Goal: Task Accomplishment & Management: Complete application form

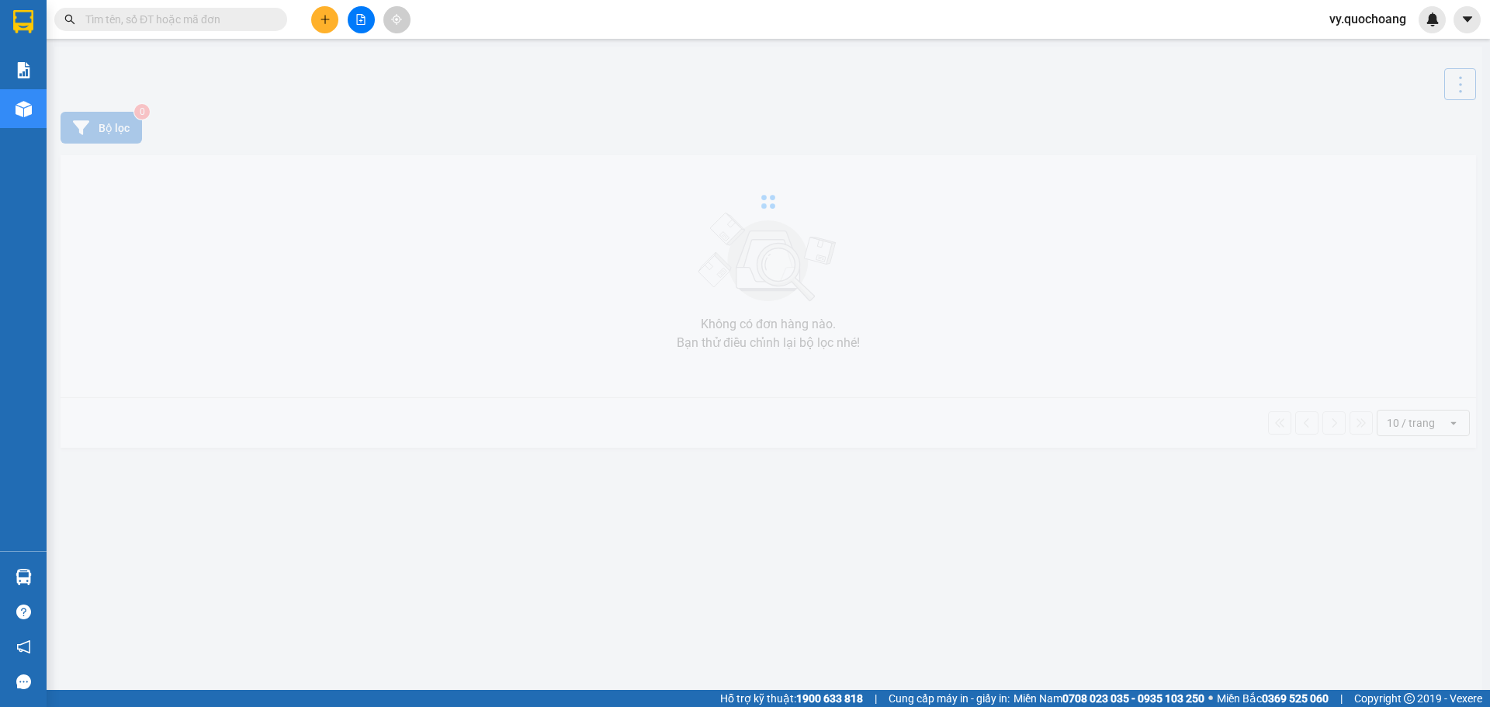
click at [1382, 19] on span "vy.quochoang" at bounding box center [1368, 18] width 102 height 19
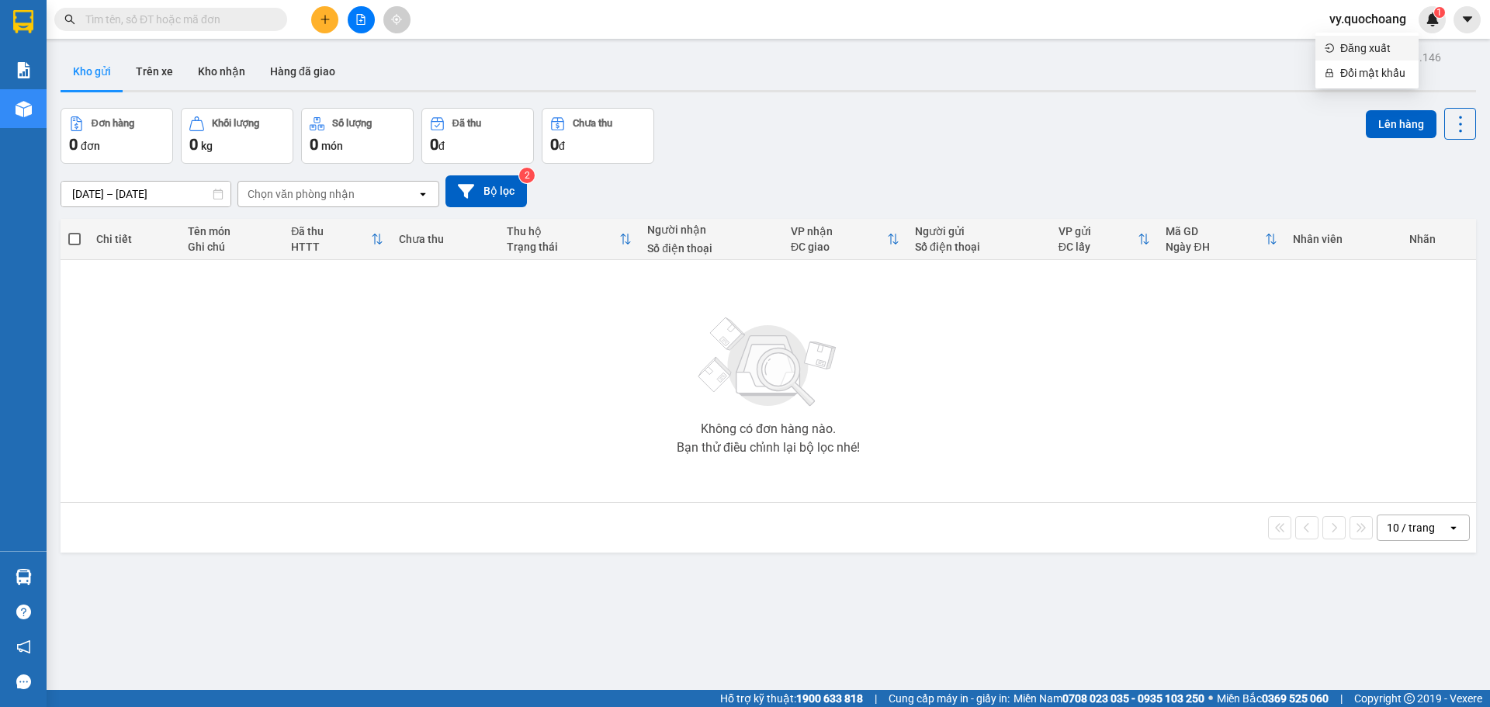
click at [1362, 49] on span "Đăng xuất" at bounding box center [1374, 48] width 69 height 17
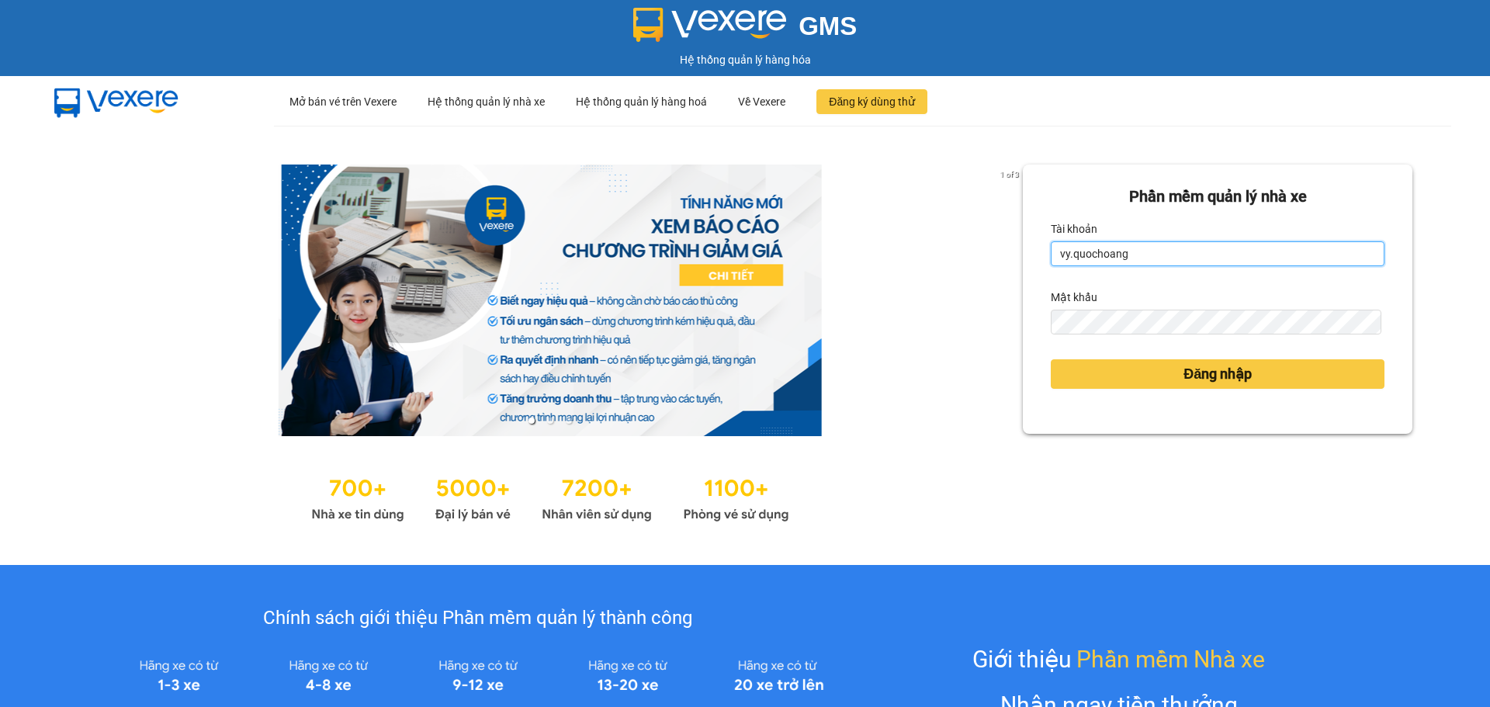
click at [1063, 256] on input "vy.quochoang" at bounding box center [1217, 253] width 334 height 25
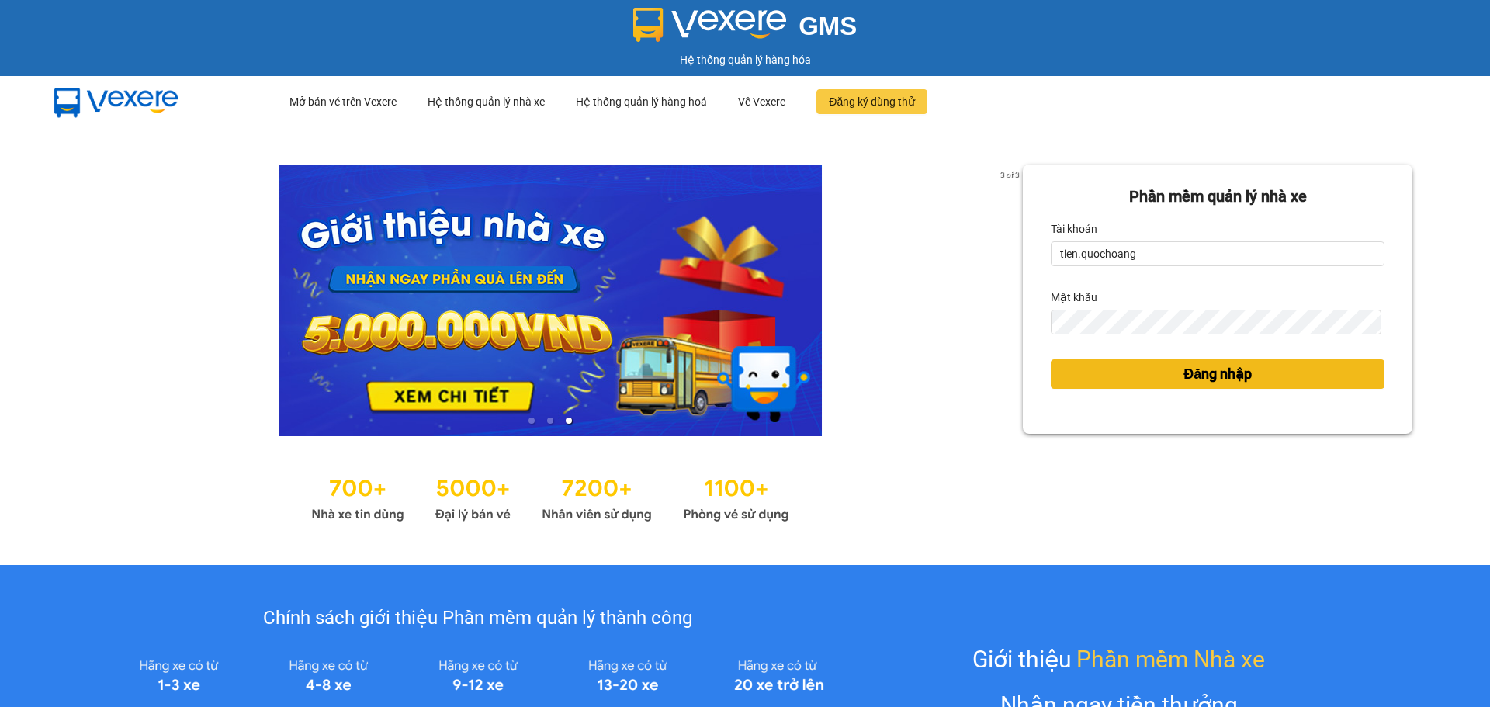
click at [1206, 381] on span "Đăng nhập" at bounding box center [1217, 374] width 68 height 22
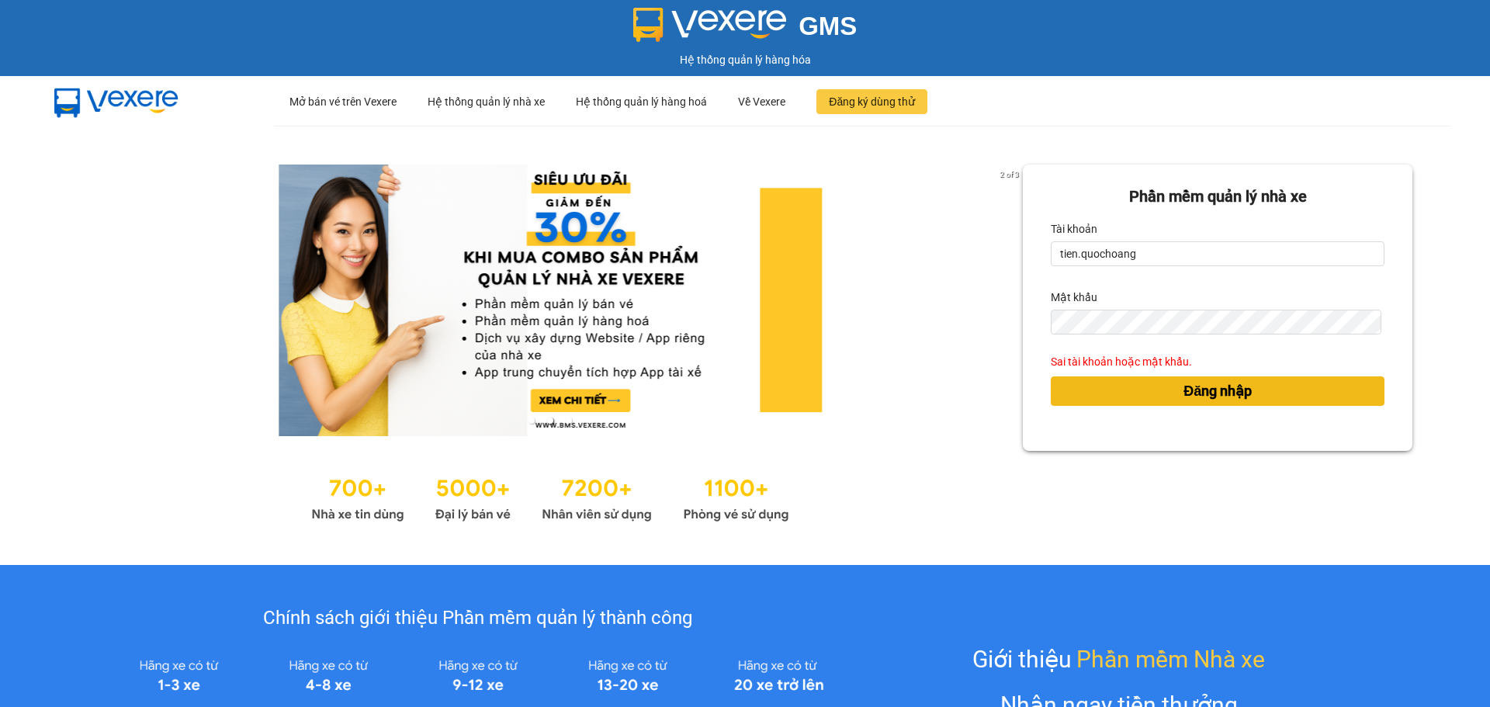
click at [1256, 390] on button "Đăng nhập" at bounding box center [1217, 390] width 334 height 29
click at [1215, 386] on span "Đăng nhập" at bounding box center [1217, 391] width 68 height 22
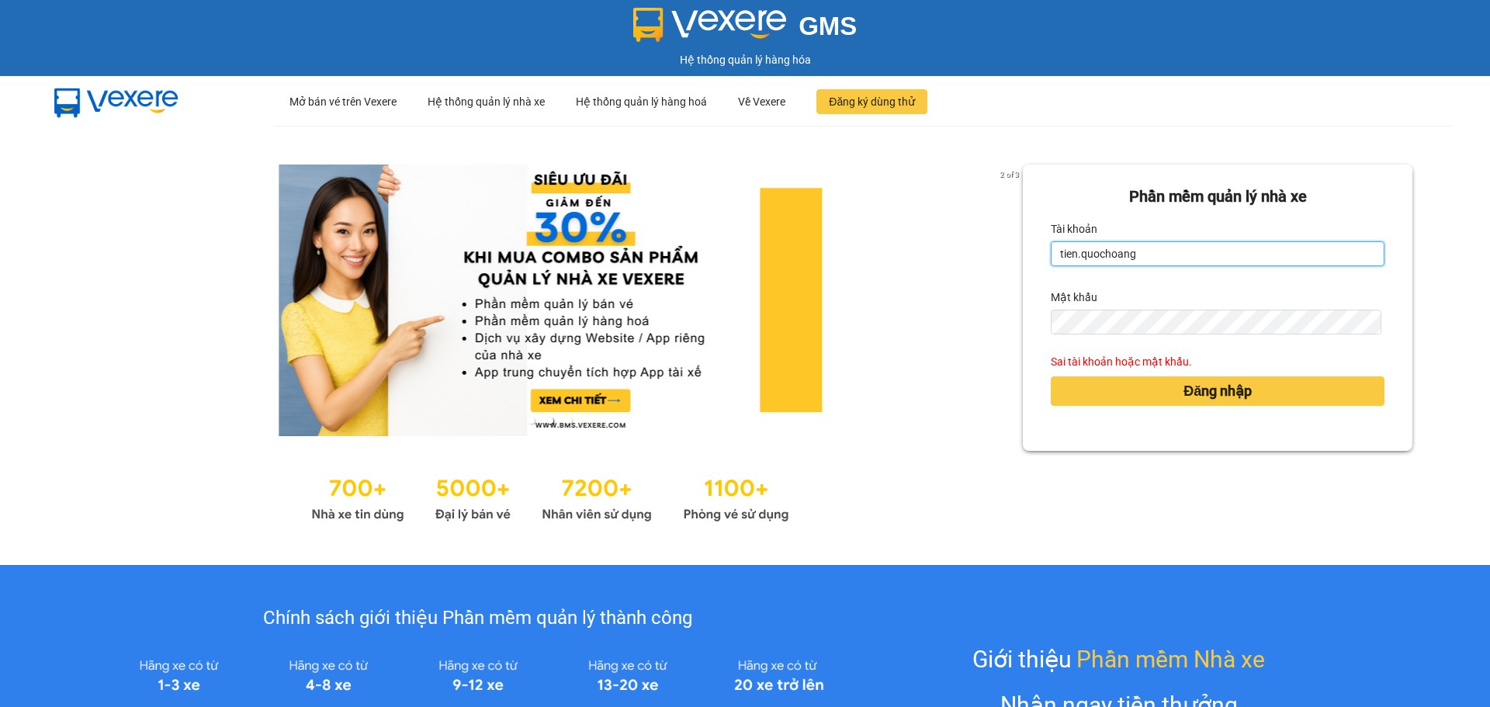
type input "aitien.quochoang"
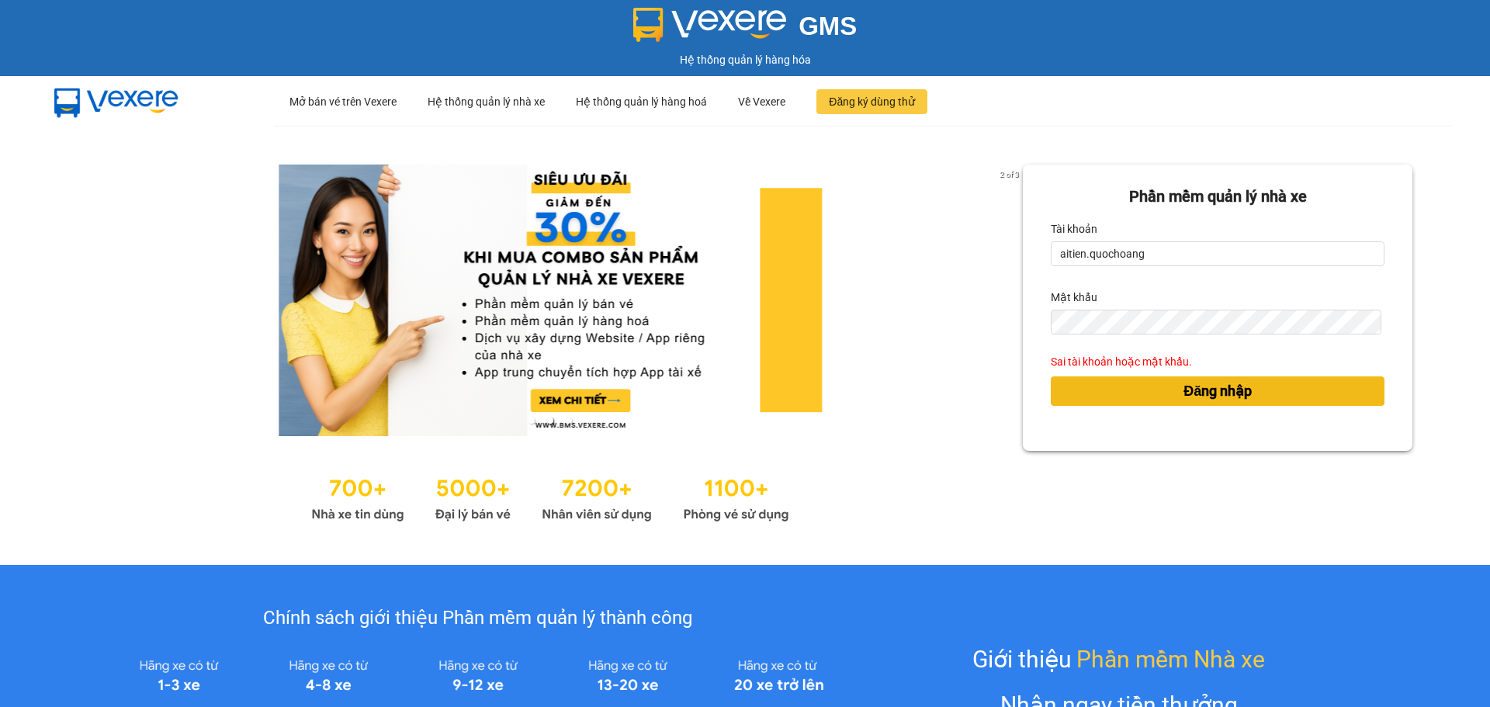
click at [1257, 398] on button "Đăng nhập" at bounding box center [1217, 390] width 334 height 29
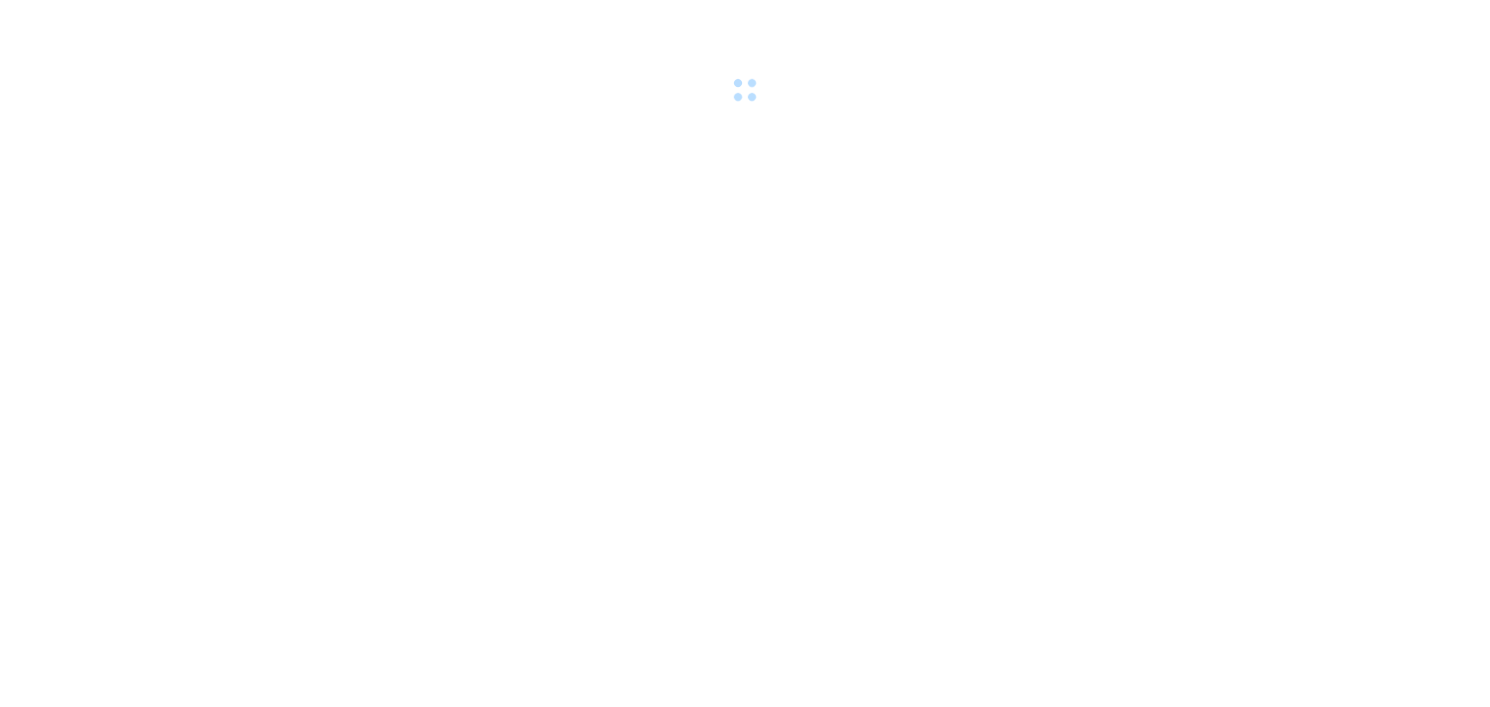
click at [1247, 388] on body at bounding box center [745, 353] width 1490 height 707
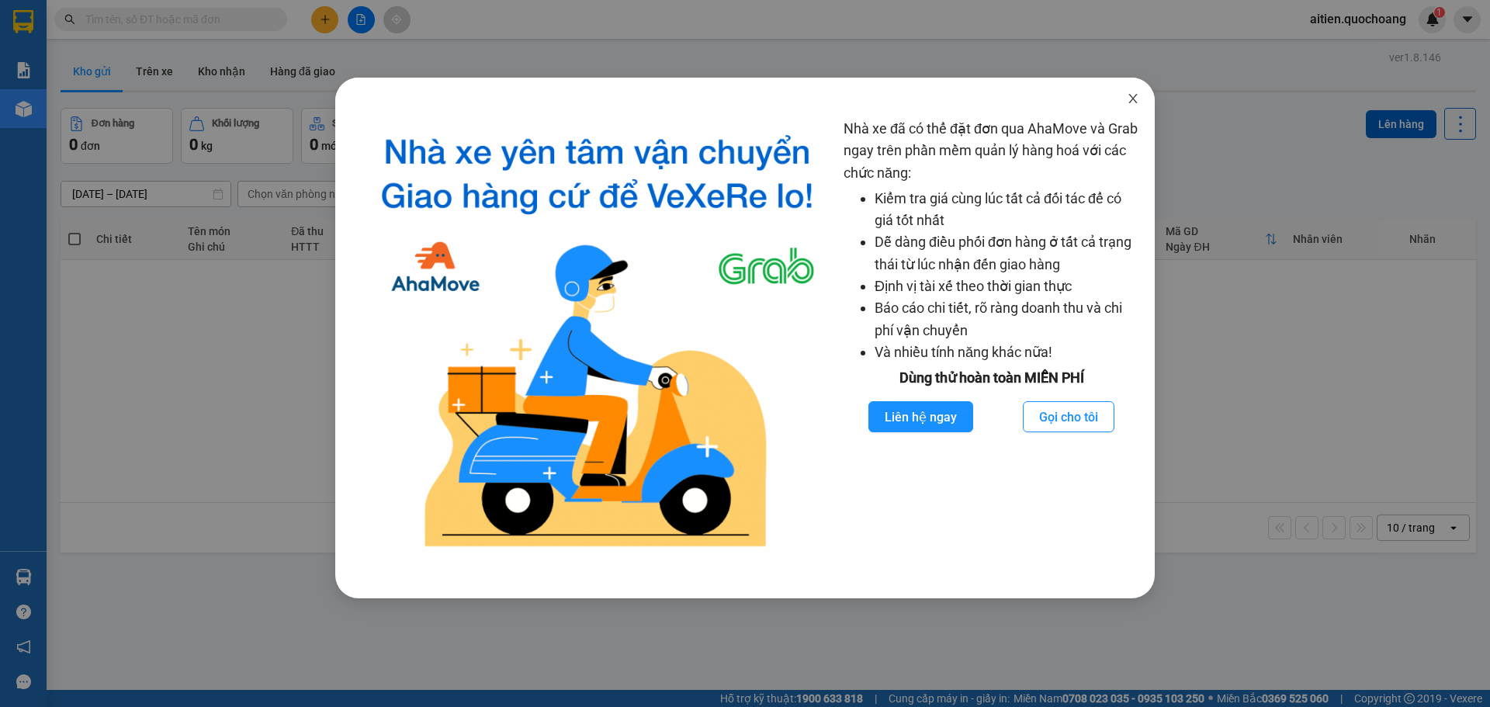
click at [1130, 98] on icon "close" at bounding box center [1132, 98] width 12 height 12
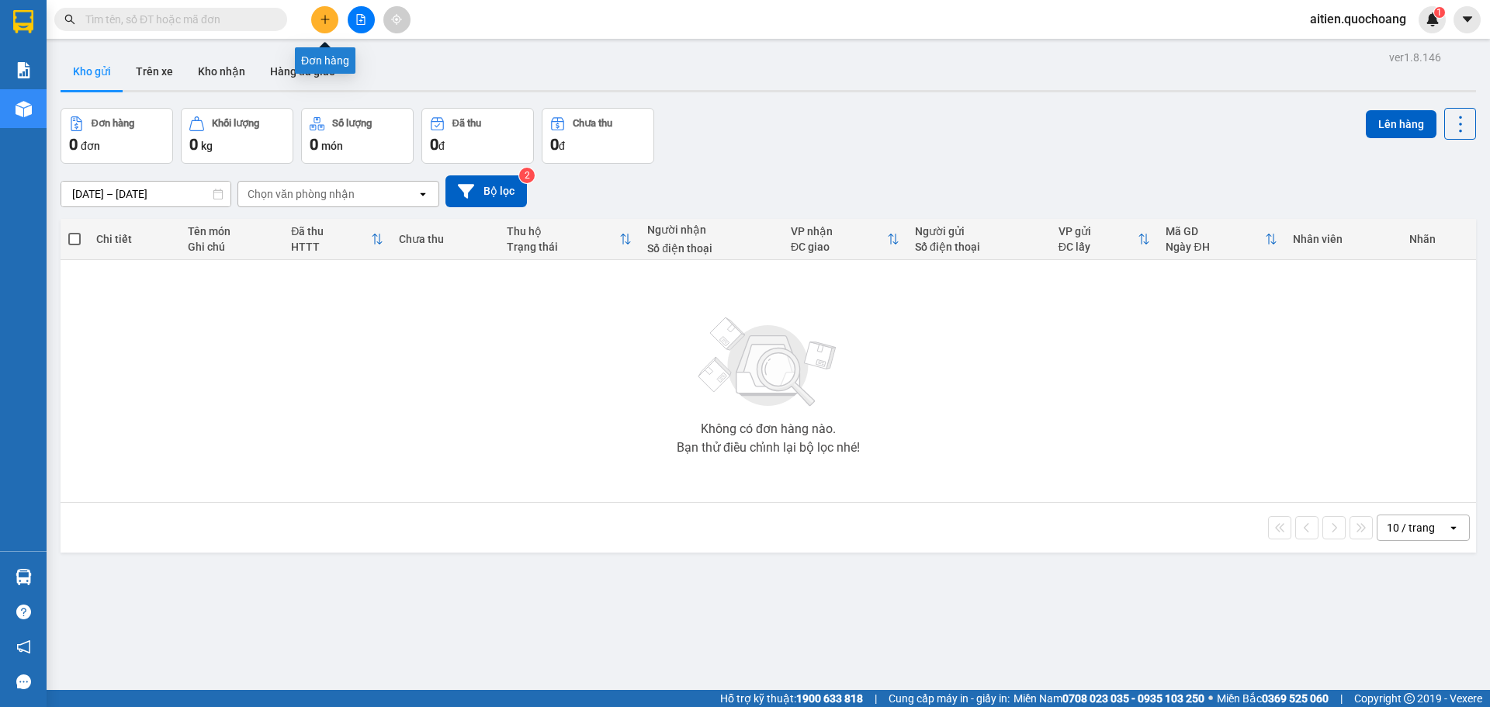
click at [320, 20] on icon "plus" at bounding box center [325, 19] width 11 height 11
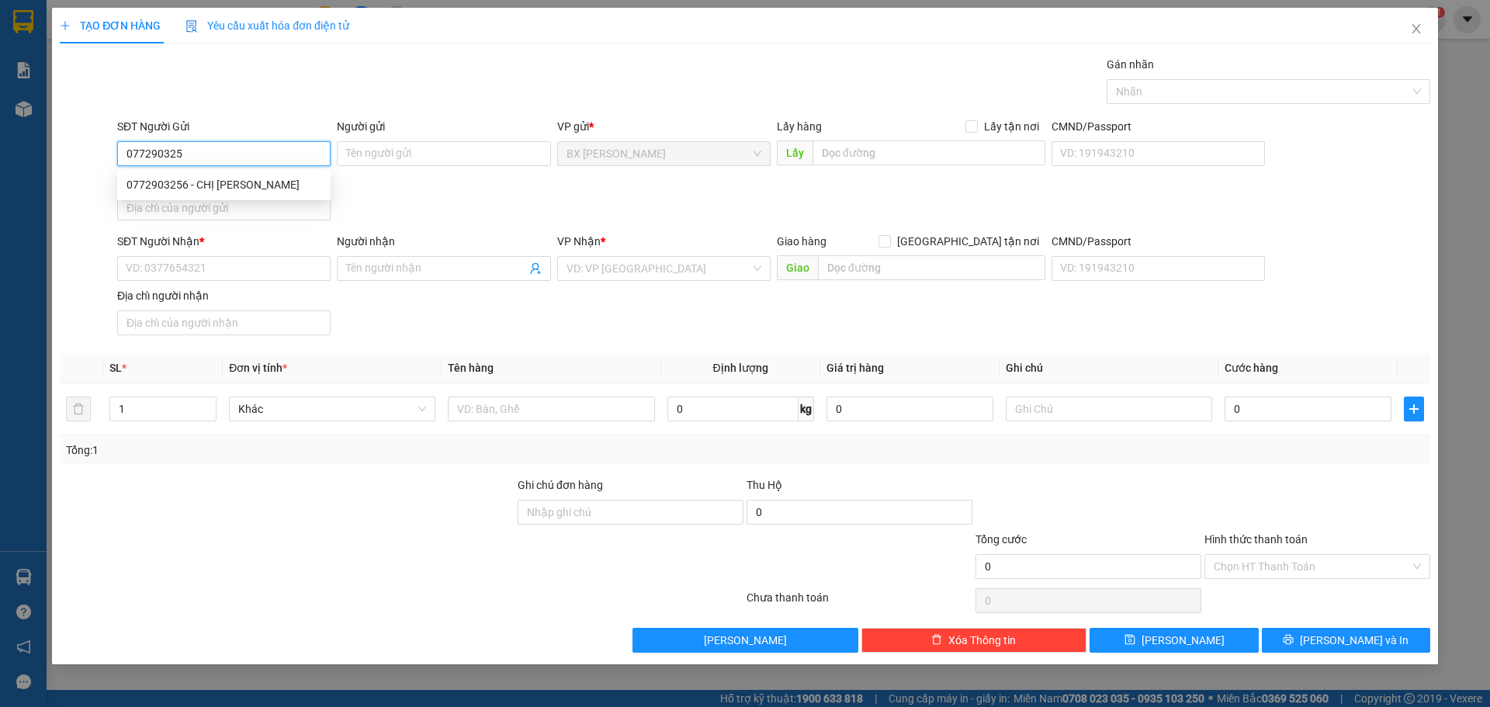
type input "0772903256"
click at [262, 190] on div "0772903256 - CHỊ [PERSON_NAME]" at bounding box center [223, 184] width 195 height 17
type input "CHỊ [PERSON_NAME]"
type input "0772903256"
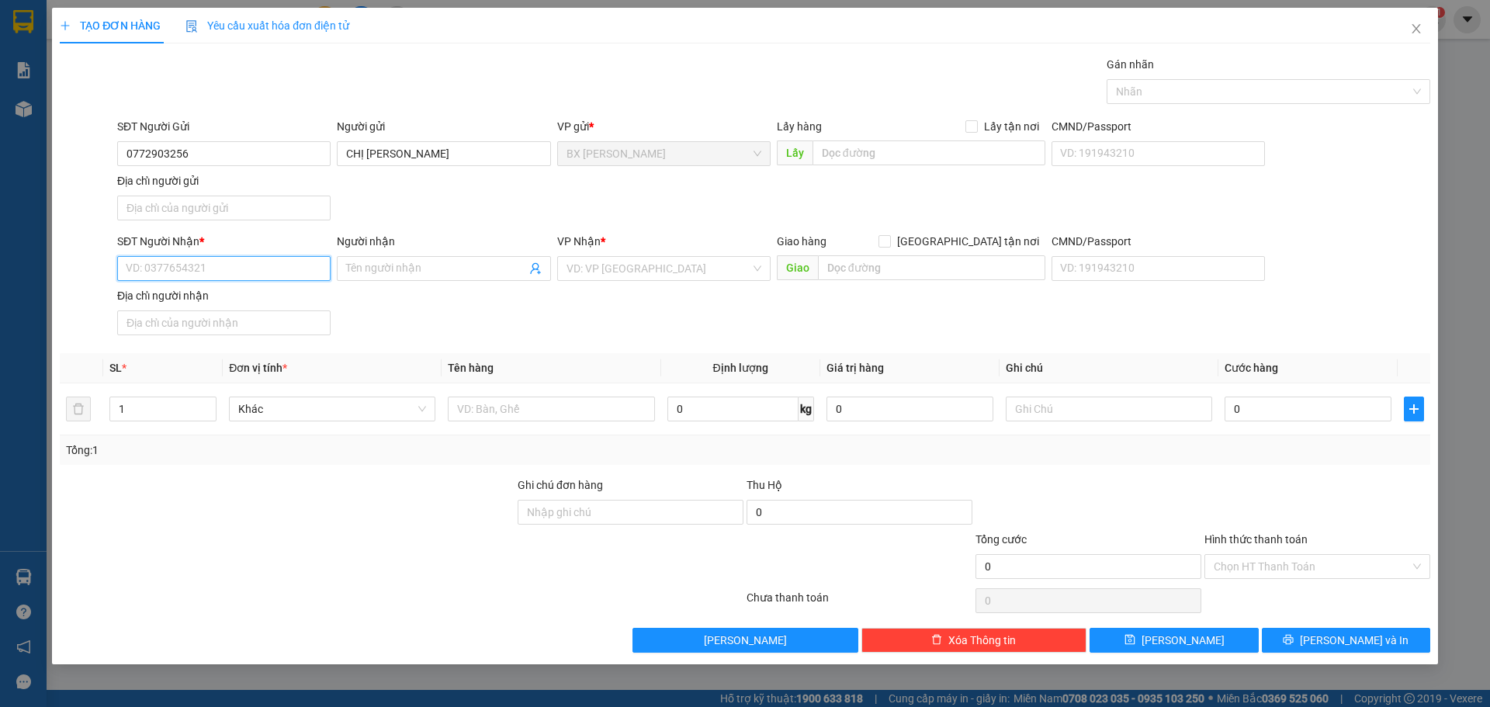
click at [237, 265] on input "SĐT Người Nhận *" at bounding box center [223, 268] width 213 height 25
type input "0911565189"
click at [213, 292] on div "0911565189 - ANH NHÂN" at bounding box center [223, 299] width 195 height 17
type input "ANH NHÂN"
type input "0911565189"
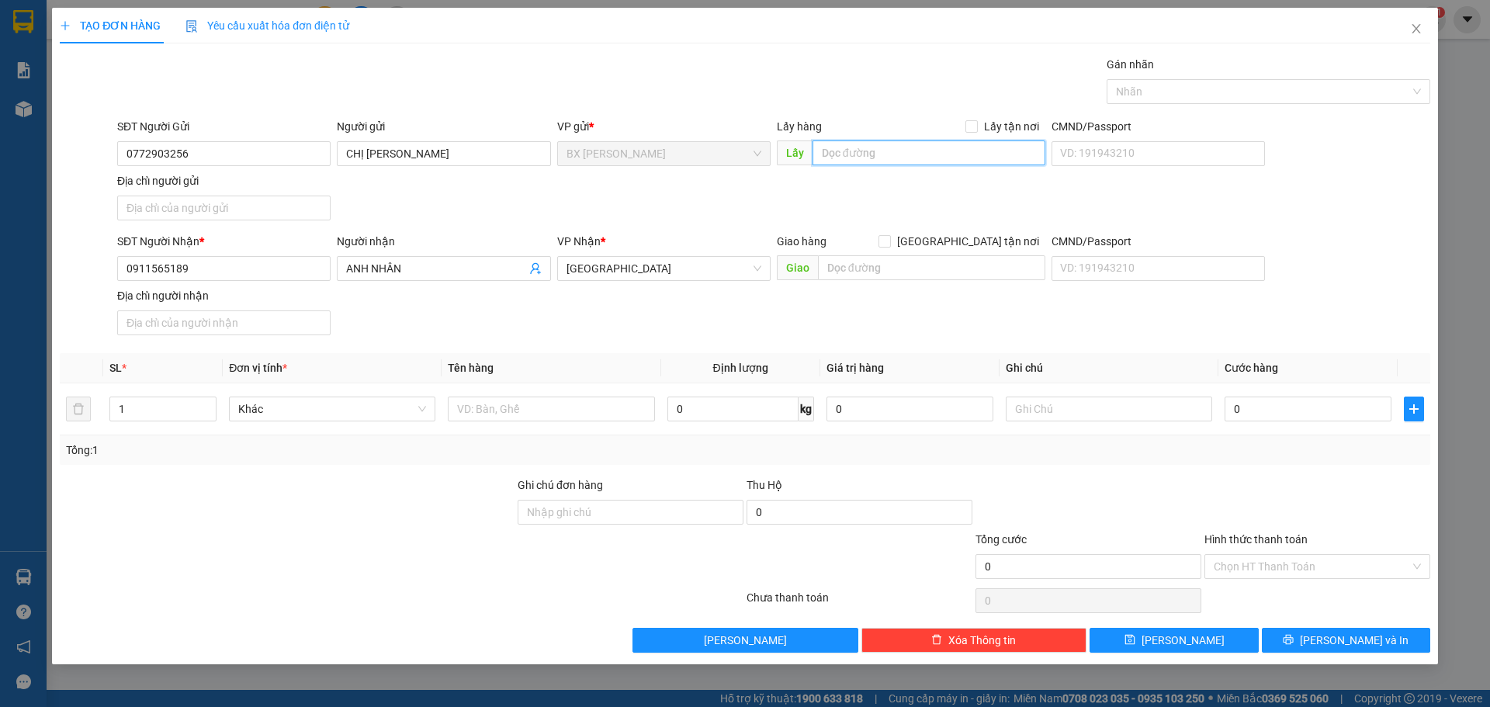
click at [867, 157] on input "text" at bounding box center [928, 152] width 233 height 25
type input "a"
type input "á"
type input "A"
type input "ÁO CƯỚI PHI LONG"
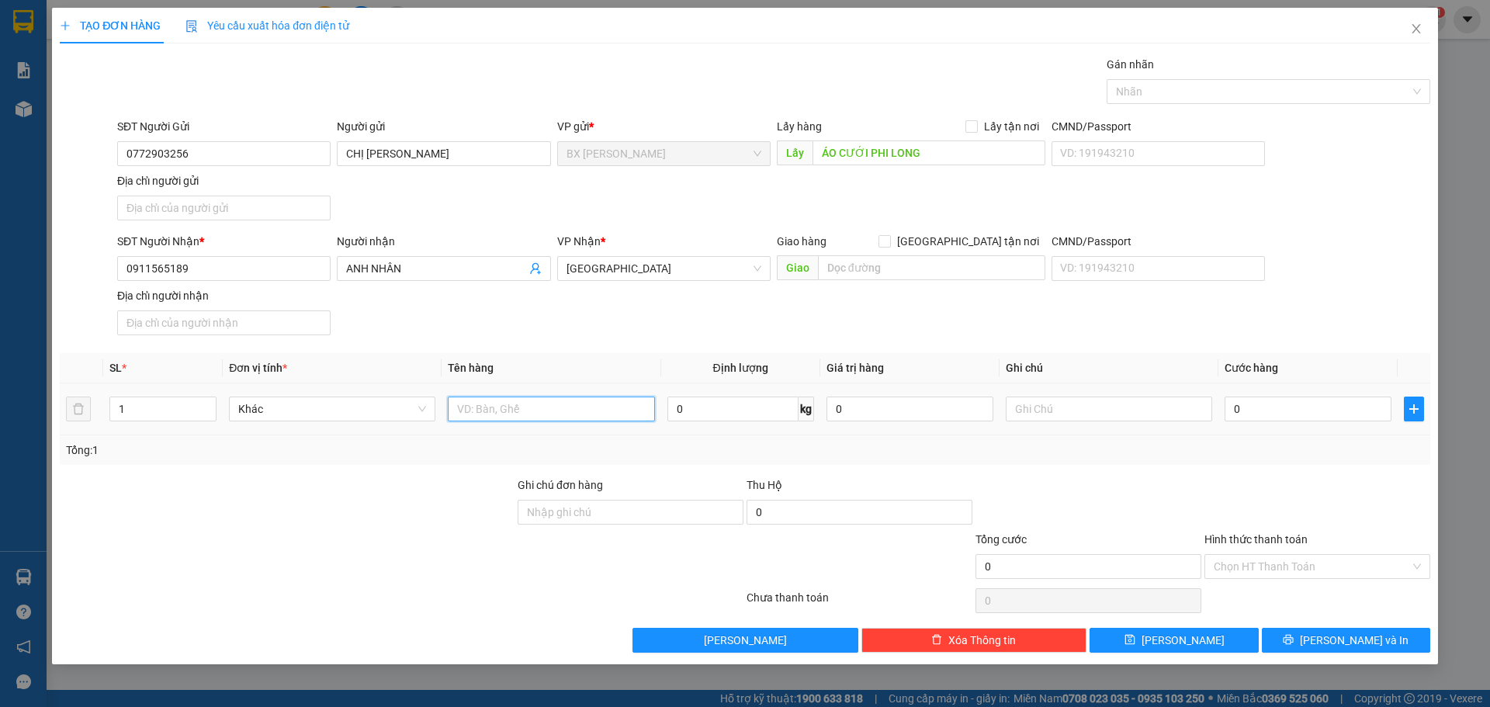
click at [583, 417] on input "text" at bounding box center [551, 408] width 206 height 25
type input "BAO"
click at [1313, 632] on button "[PERSON_NAME] và In" at bounding box center [1345, 640] width 168 height 25
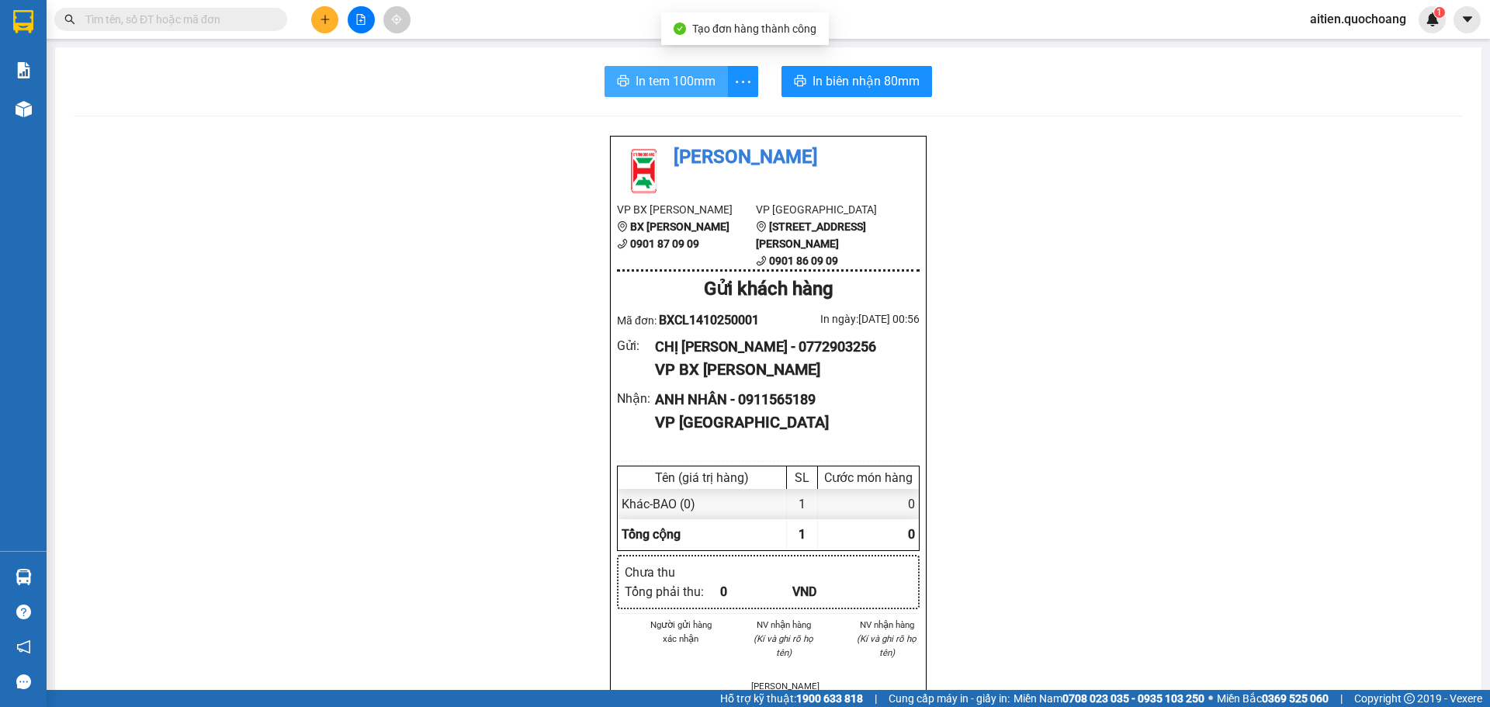
drag, startPoint x: 715, startPoint y: 77, endPoint x: 721, endPoint y: 82, distance: 8.2
click at [715, 78] on button "In tem 100mm" at bounding box center [665, 81] width 123 height 31
